Goal: Information Seeking & Learning: Understand process/instructions

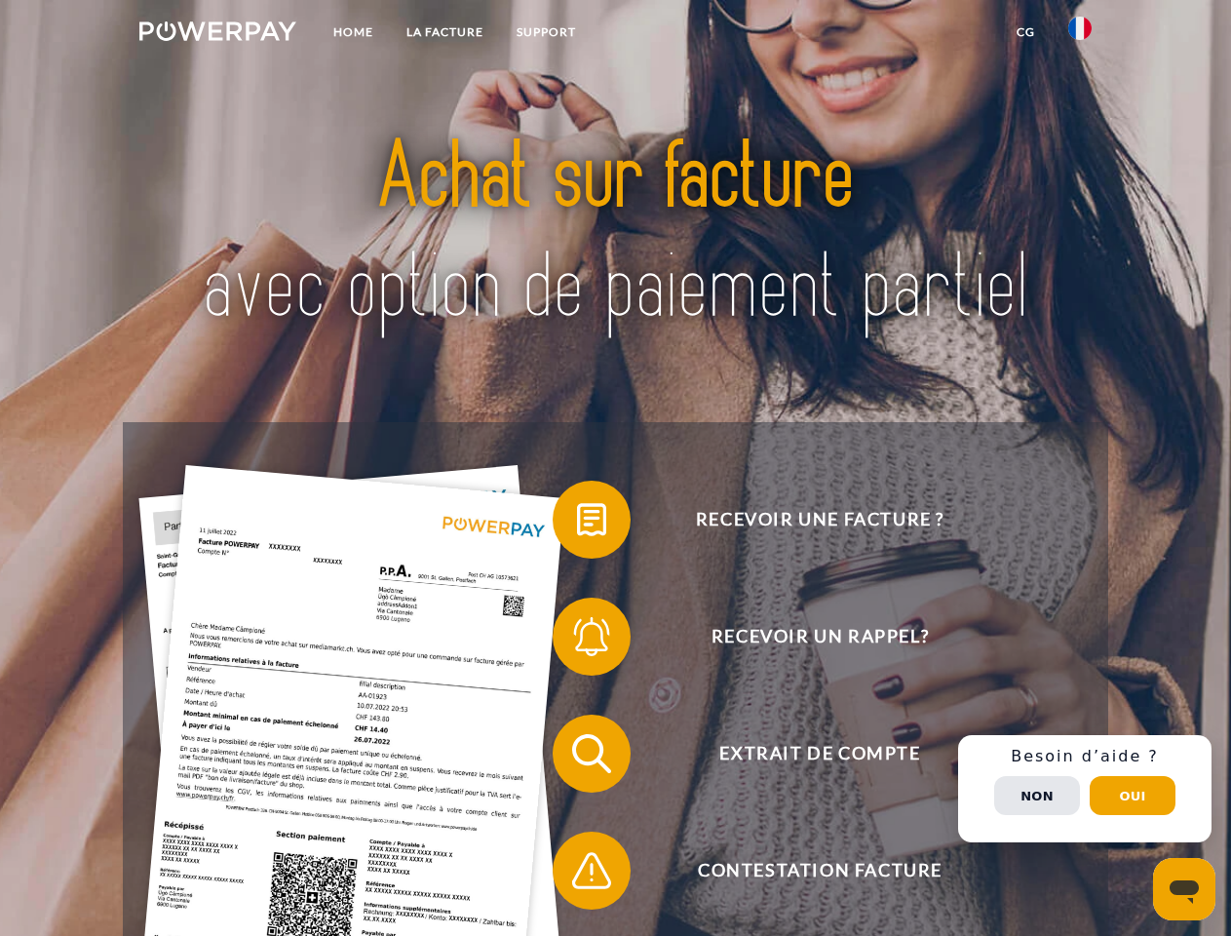
click at [217, 34] on img at bounding box center [217, 30] width 157 height 19
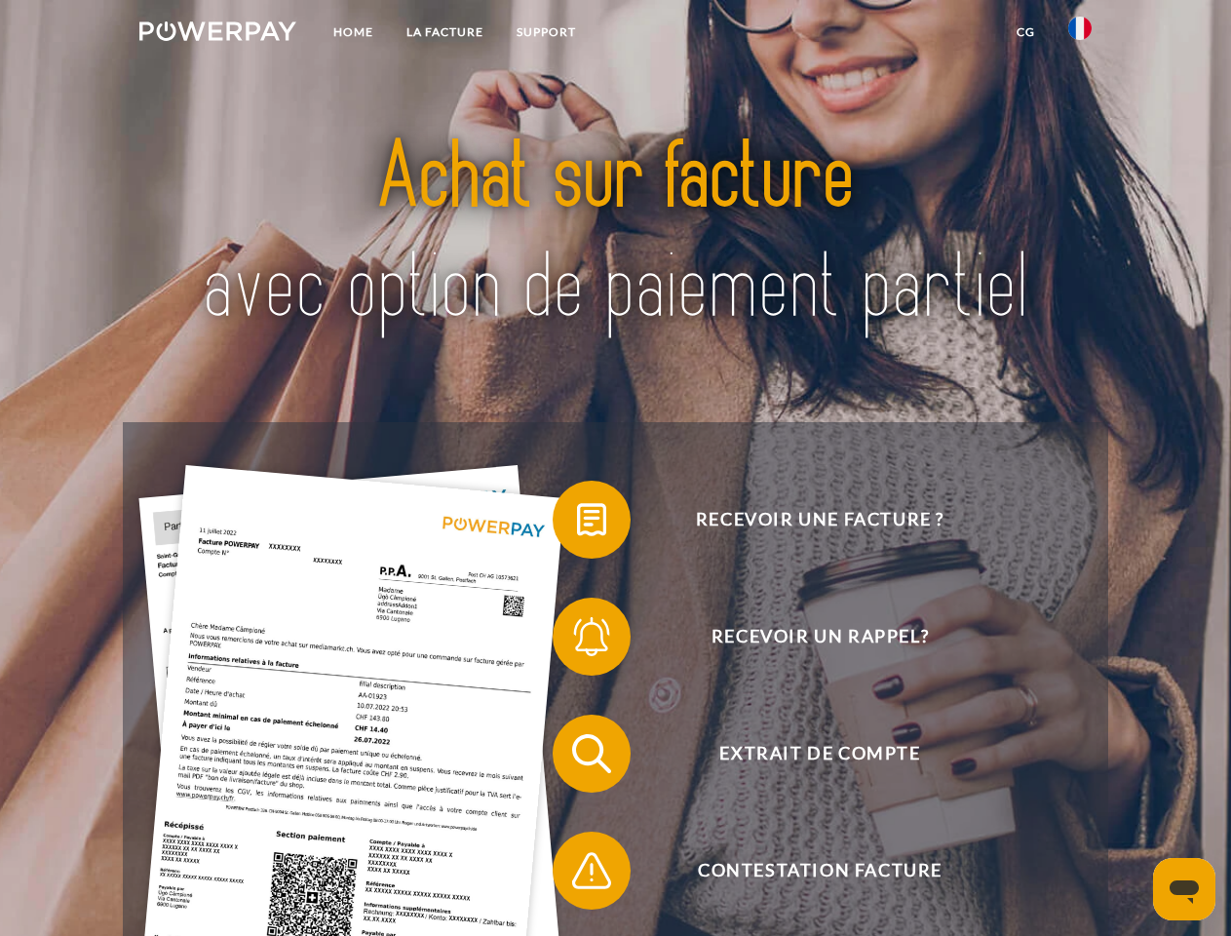
click at [1080, 34] on img at bounding box center [1079, 28] width 23 height 23
click at [1025, 32] on link "CG" at bounding box center [1026, 32] width 52 height 35
click at [577, 523] on span at bounding box center [562, 519] width 97 height 97
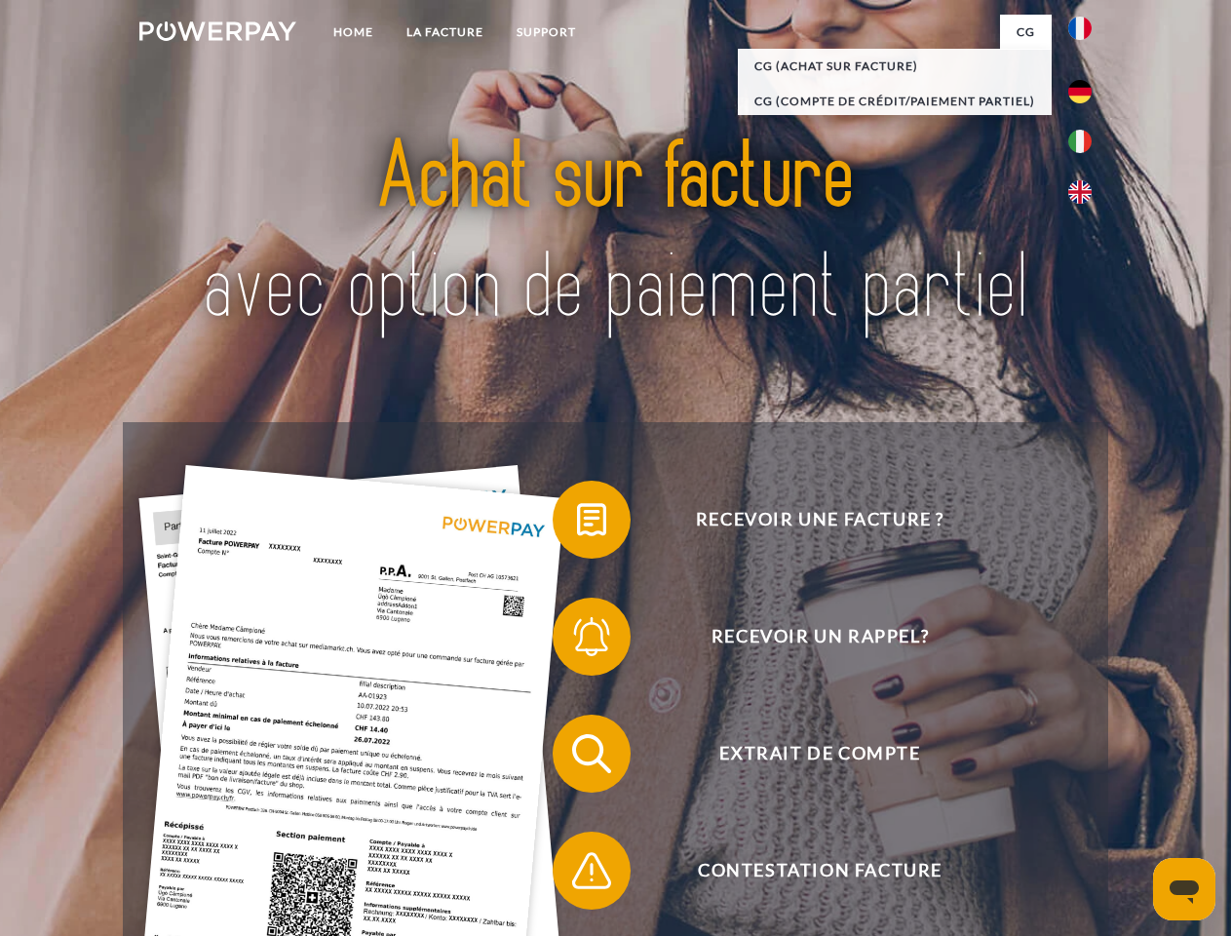
click at [577, 640] on span at bounding box center [562, 636] width 97 height 97
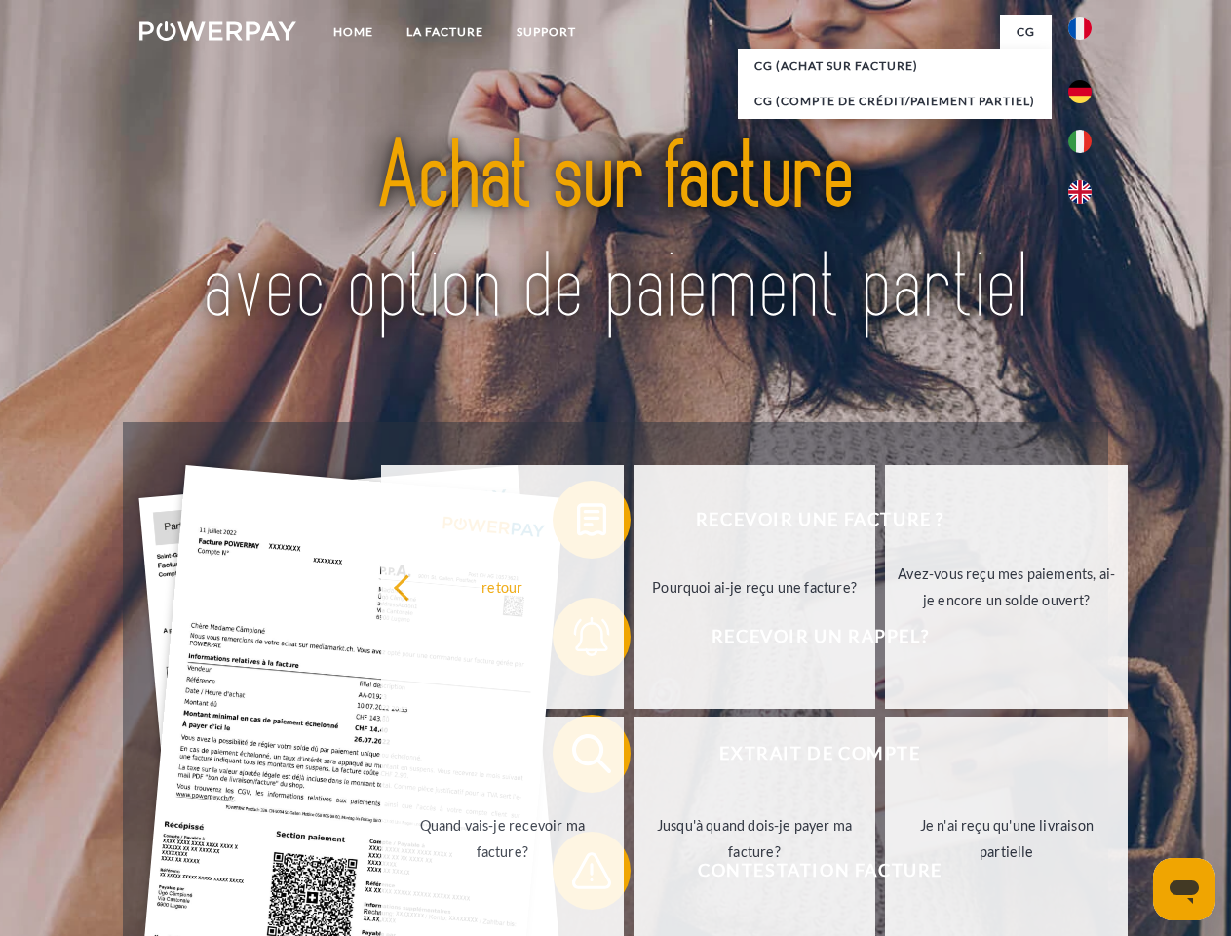
click at [633, 757] on link "Jusqu'à quand dois-je payer ma facture?" at bounding box center [754, 838] width 243 height 244
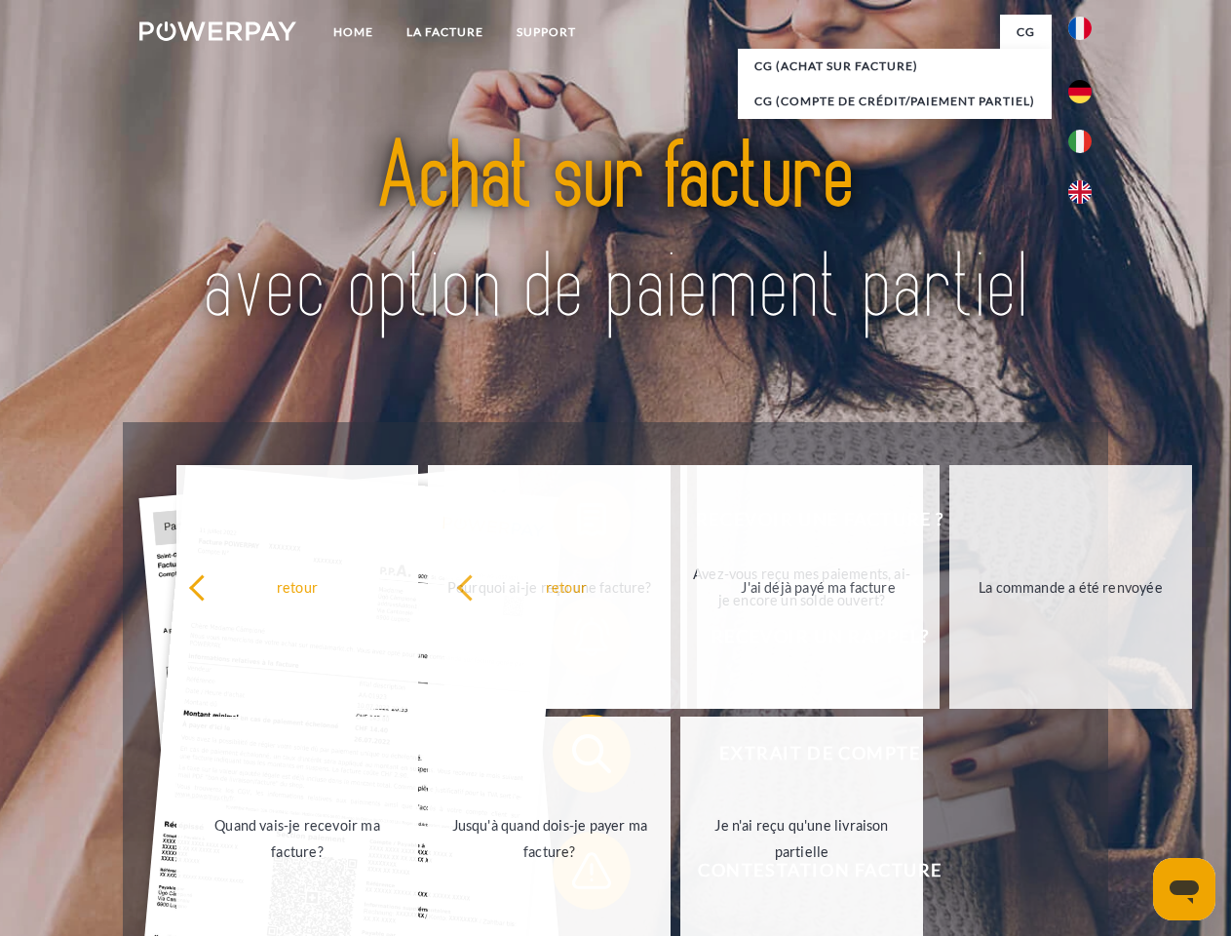
click at [577, 874] on div "Recevoir une facture ? Recevoir un rappel? Extrait de compte retour" at bounding box center [615, 812] width 984 height 780
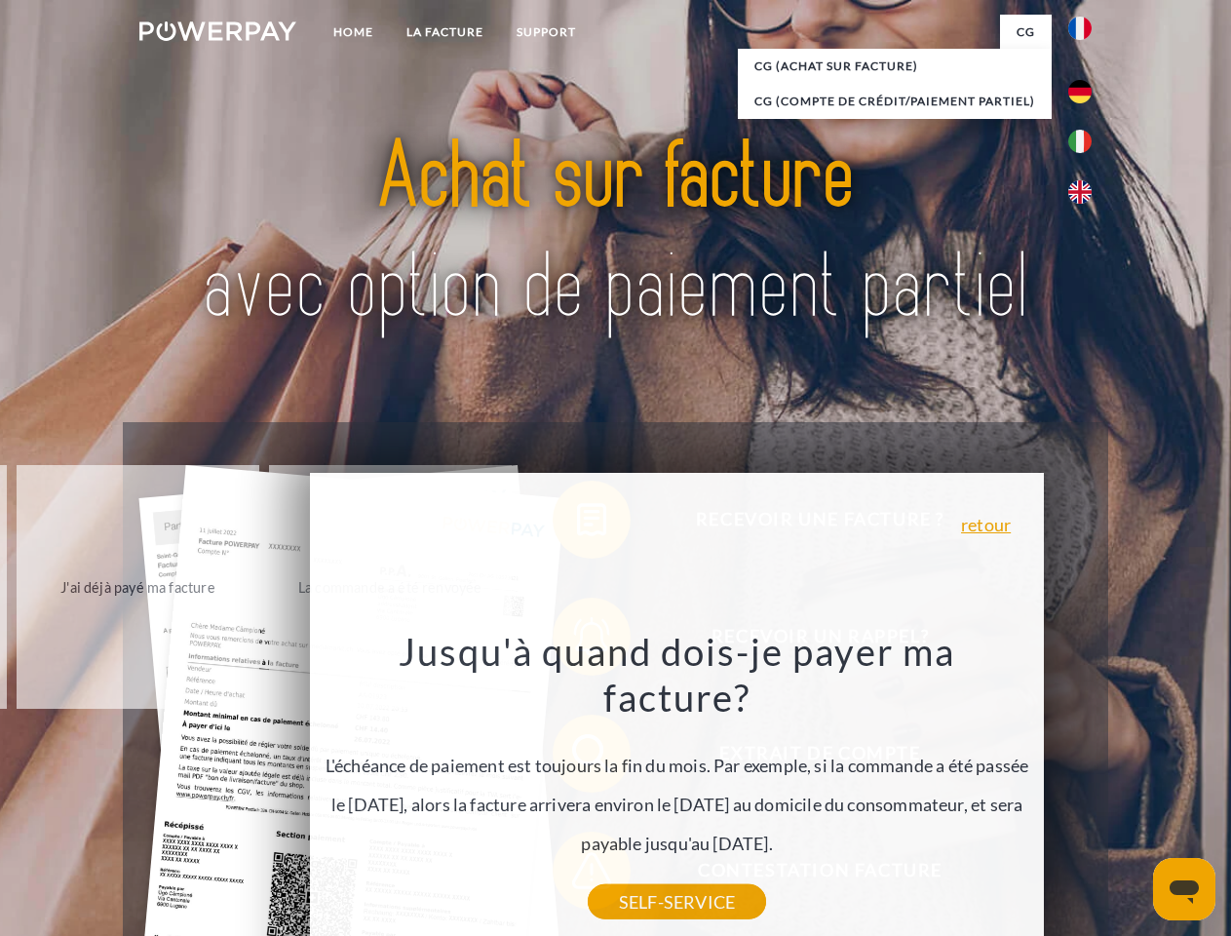
click at [1085, 788] on div "Recevoir une facture ? Recevoir un rappel? Extrait de compte retour" at bounding box center [615, 812] width 984 height 780
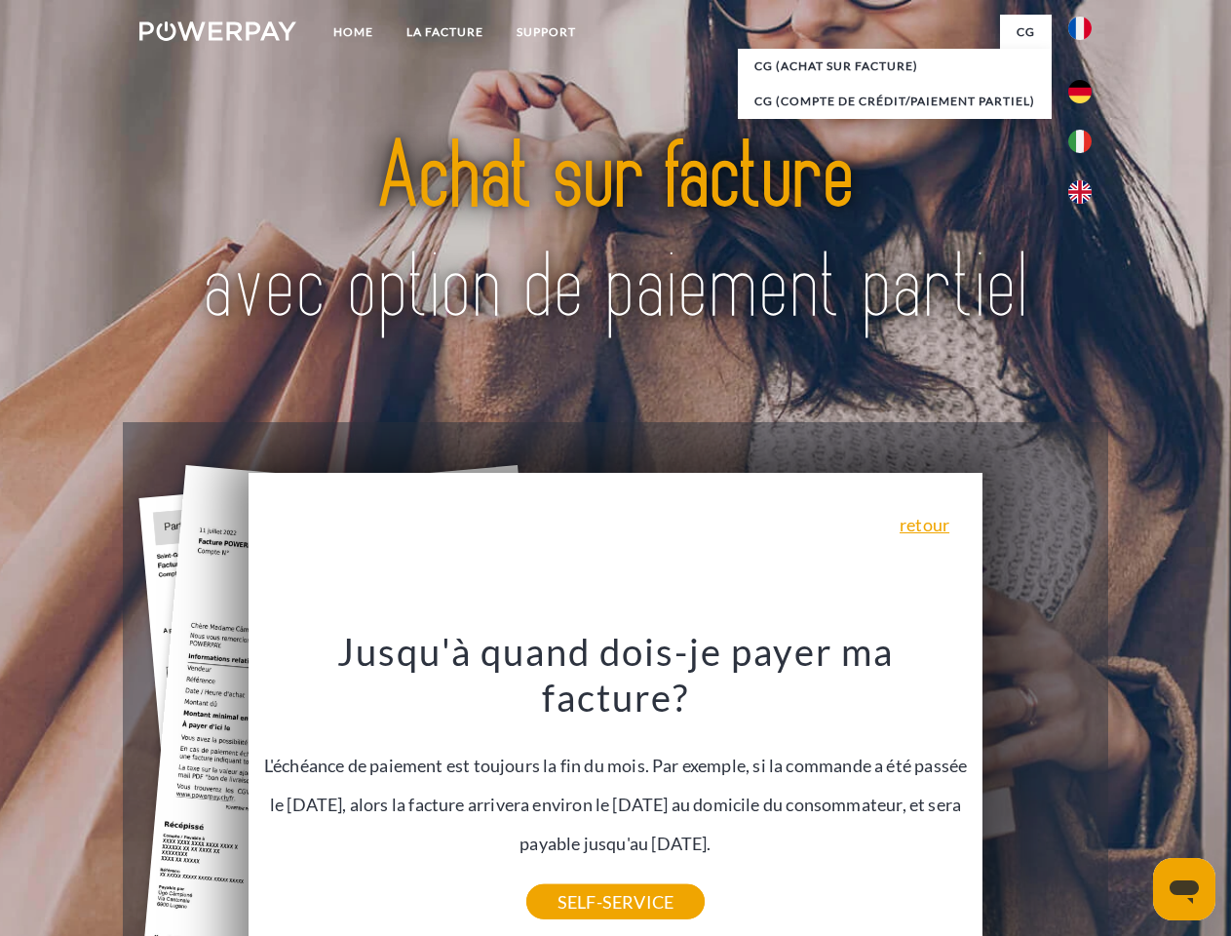
click at [1037, 792] on span "Extrait de compte" at bounding box center [819, 753] width 477 height 78
click at [1132, 795] on header "Home LA FACTURE Support" at bounding box center [615, 673] width 1231 height 1346
